Goal: Information Seeking & Learning: Learn about a topic

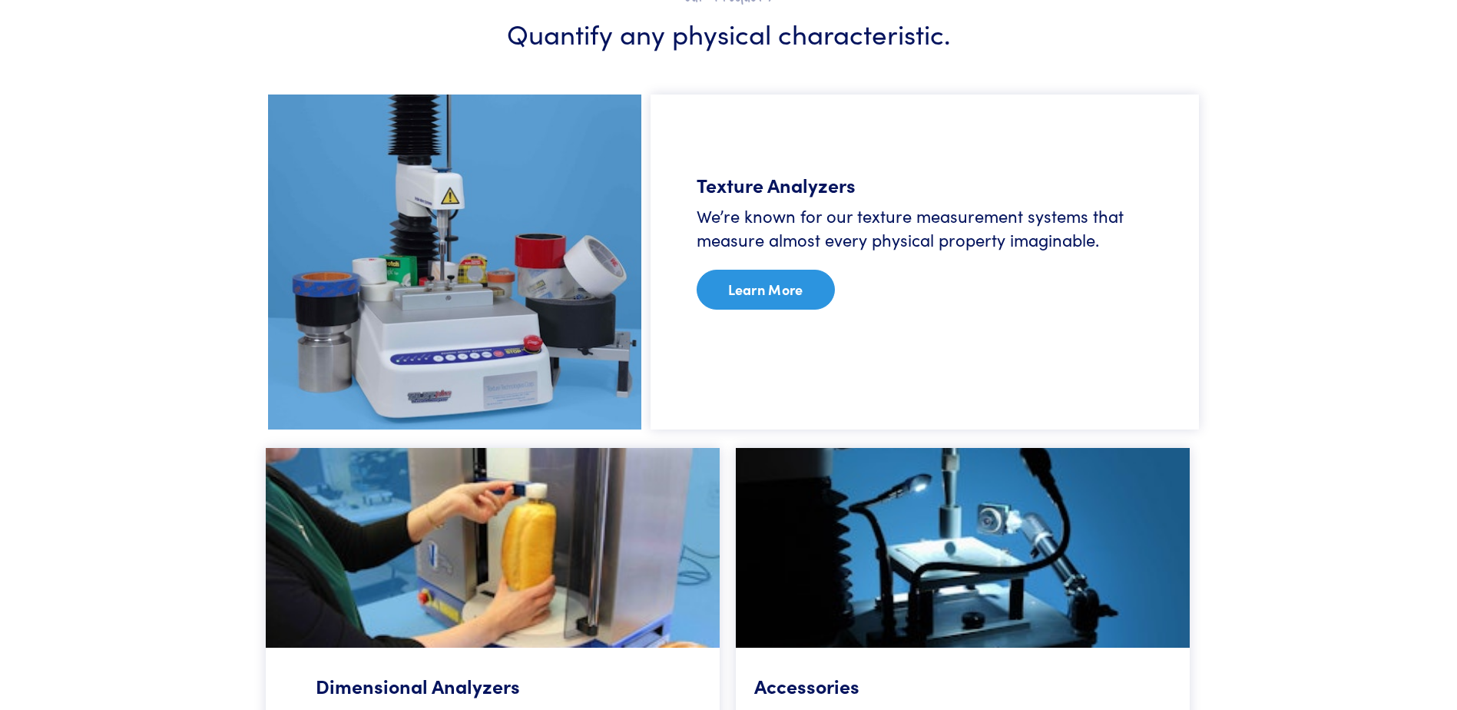
scroll to position [896, 0]
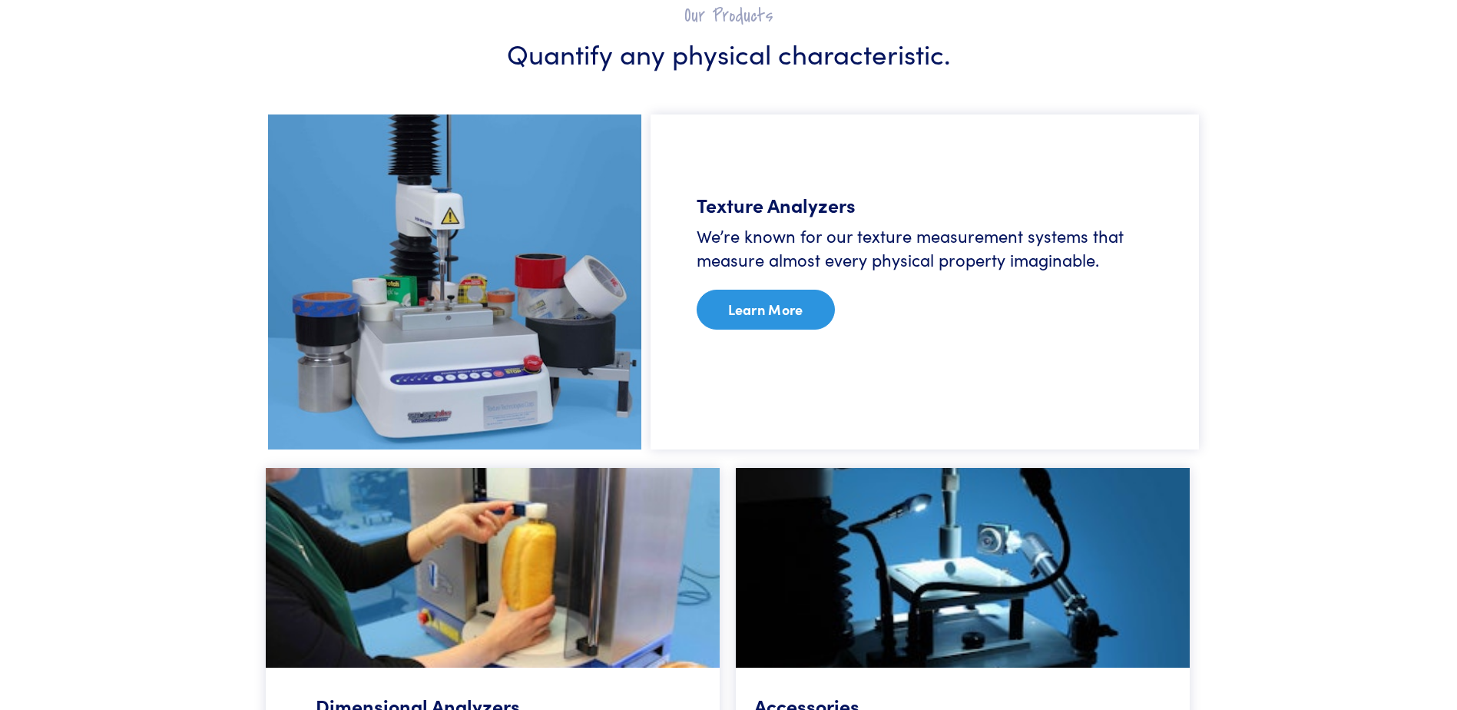
click at [765, 316] on link "Learn More" at bounding box center [766, 310] width 138 height 40
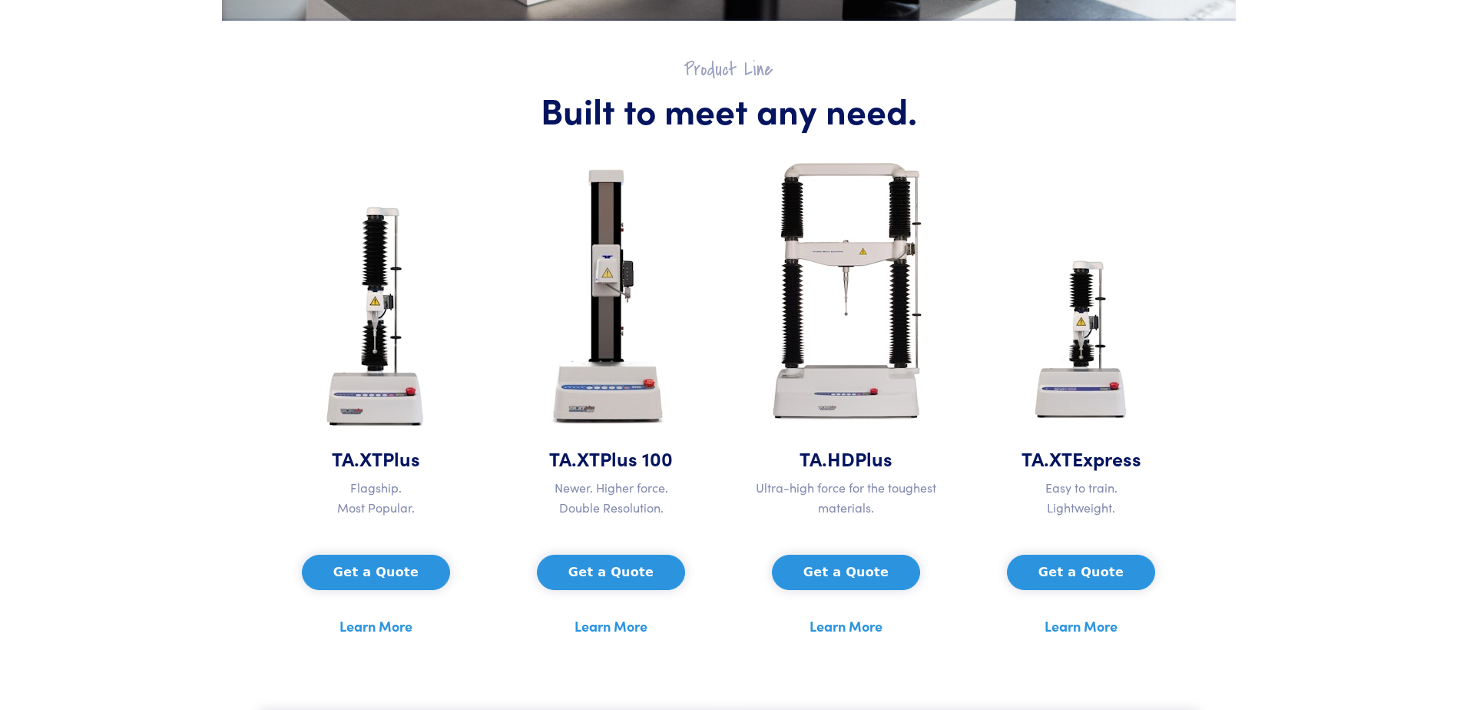
scroll to position [640, 0]
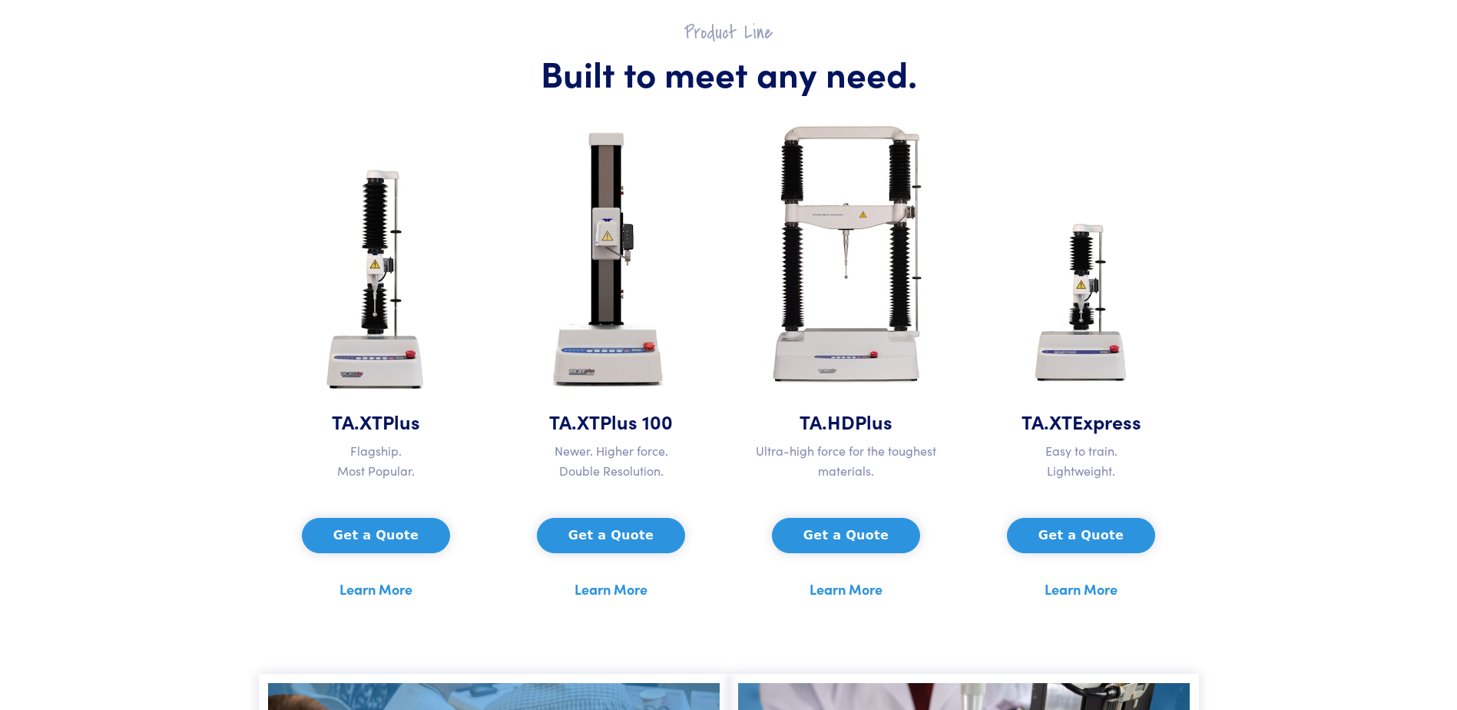
click at [613, 376] on img at bounding box center [611, 260] width 154 height 296
click at [596, 594] on link "Learn More" at bounding box center [610, 588] width 73 height 23
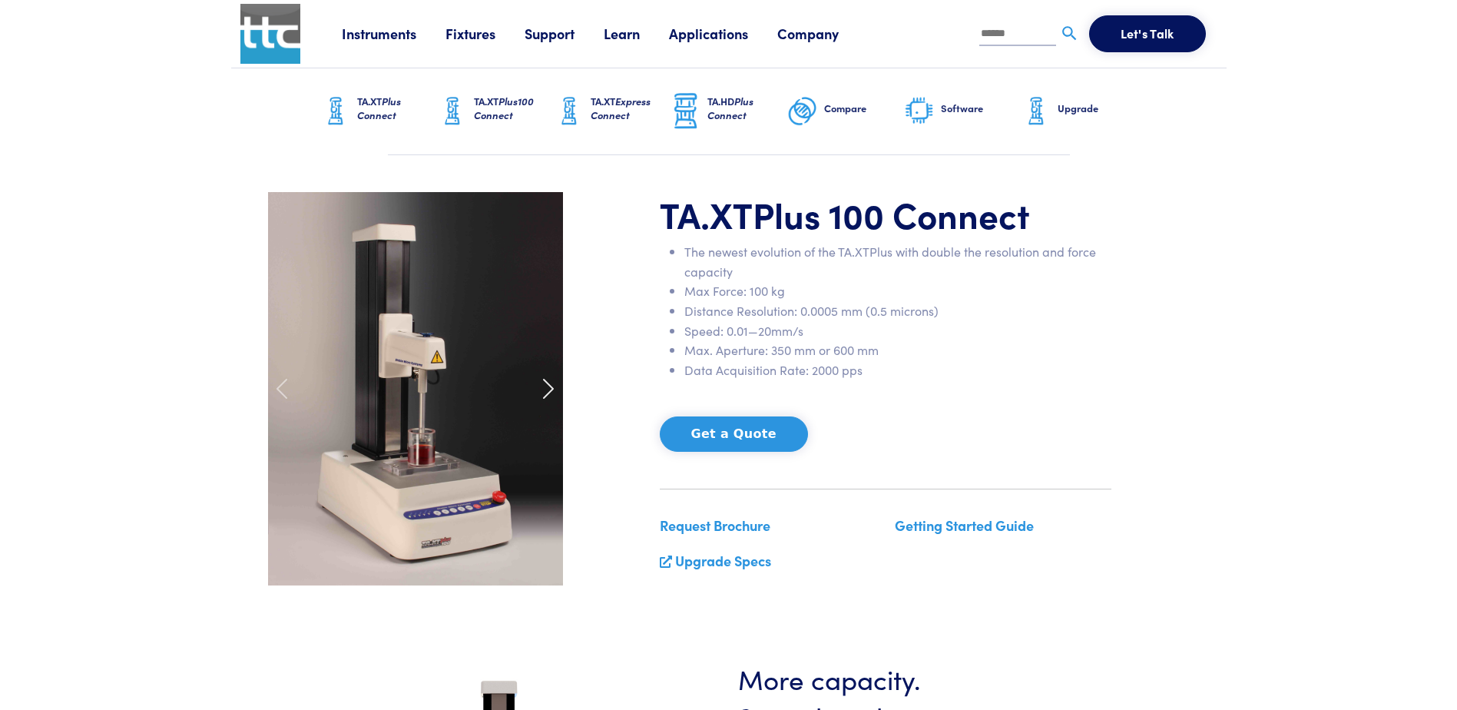
click at [543, 394] on span at bounding box center [548, 388] width 25 height 25
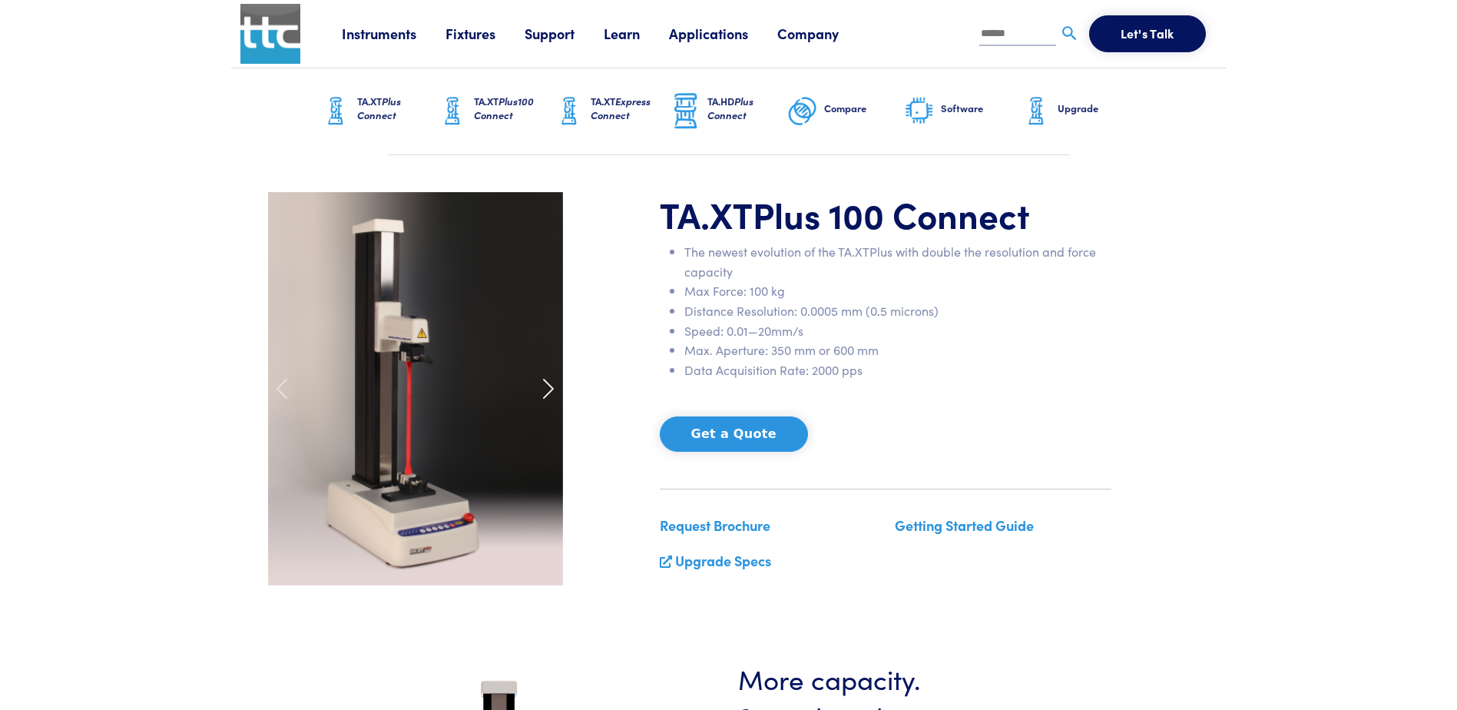
click at [543, 394] on span at bounding box center [548, 388] width 25 height 25
